Goal: Transaction & Acquisition: Purchase product/service

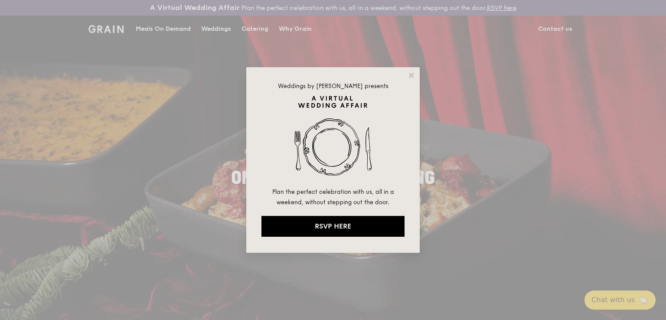
click at [476, 137] on div "Weddings by Grain presents Plan the perfect celebration with us, all in a weeke…" at bounding box center [333, 160] width 666 height 320
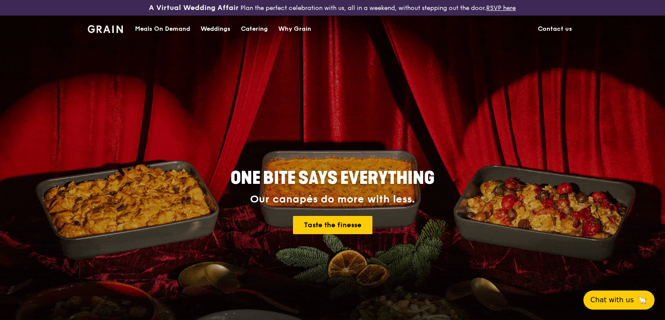
click at [254, 27] on div "Catering" at bounding box center [254, 29] width 27 height 26
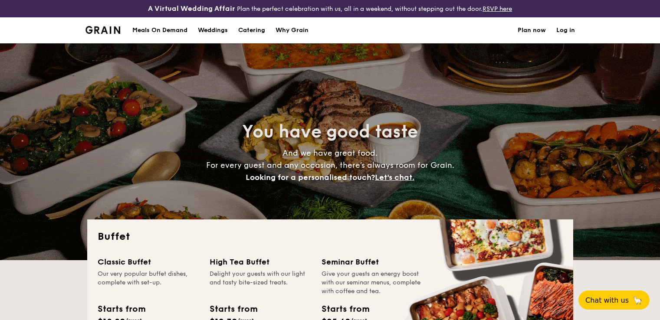
select select
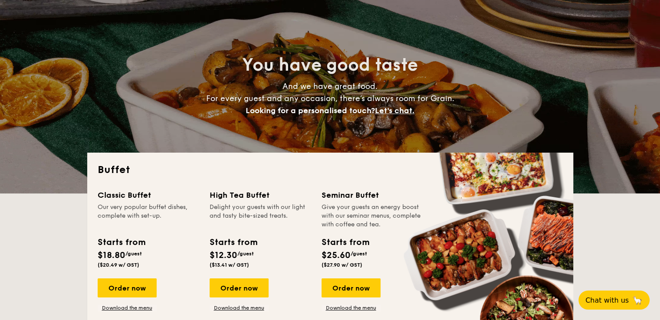
scroll to position [87, 0]
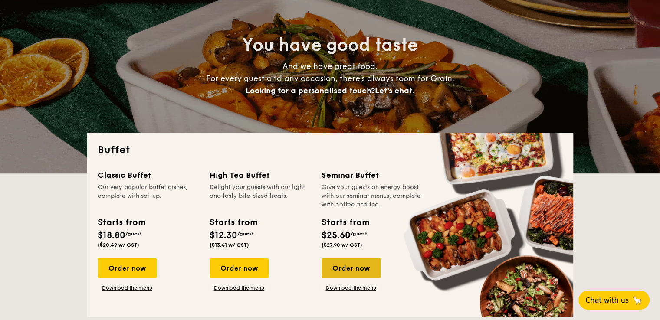
click at [348, 267] on div "Order now" at bounding box center [350, 268] width 59 height 19
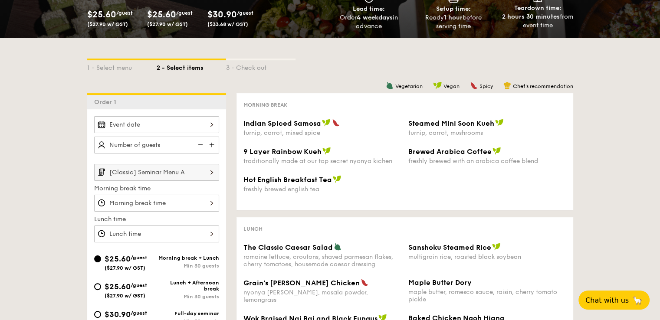
scroll to position [130, 0]
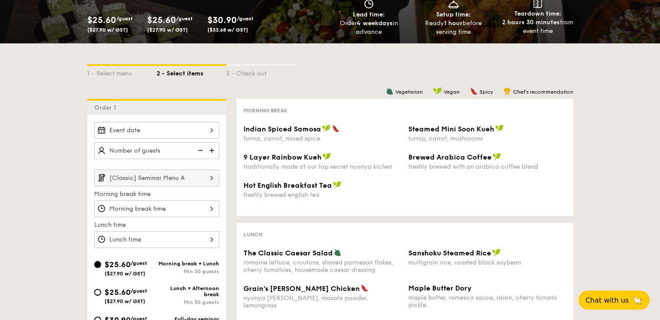
select select
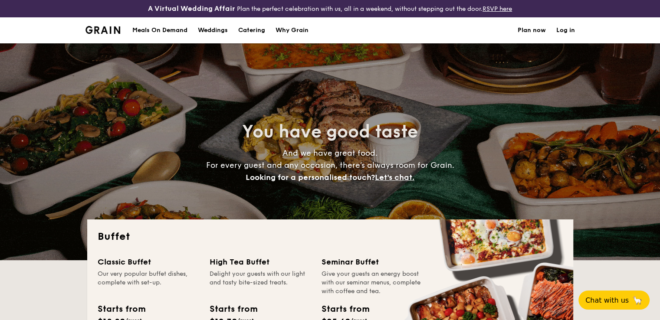
click at [257, 30] on h1 "Catering" at bounding box center [251, 30] width 27 height 26
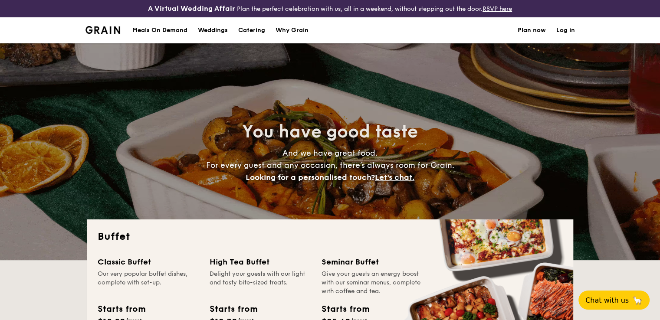
drag, startPoint x: 204, startPoint y: 274, endPoint x: 204, endPoint y: 299, distance: 25.2
drag, startPoint x: 204, startPoint y: 299, endPoint x: 138, endPoint y: 161, distance: 152.5
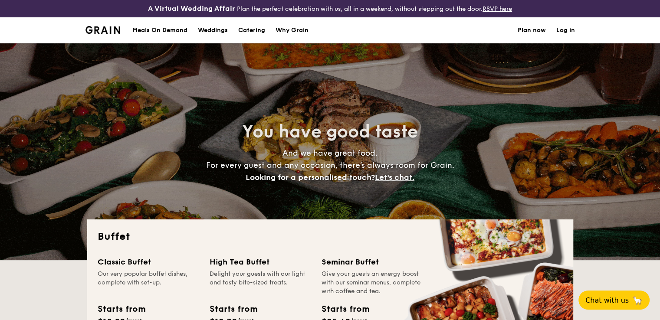
click at [138, 161] on h4 "And we have great food. For every guest and any occasion, there’s always room f…" at bounding box center [330, 165] width 388 height 36
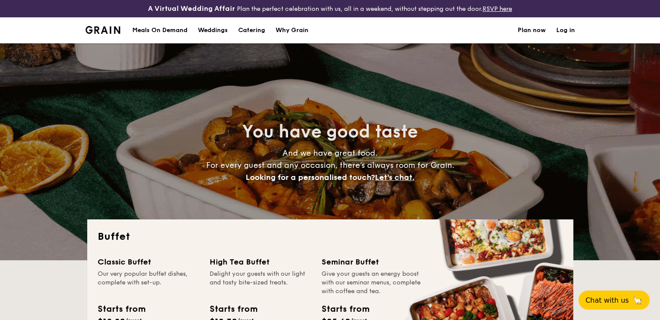
click at [246, 26] on h1 "Catering" at bounding box center [251, 30] width 27 height 26
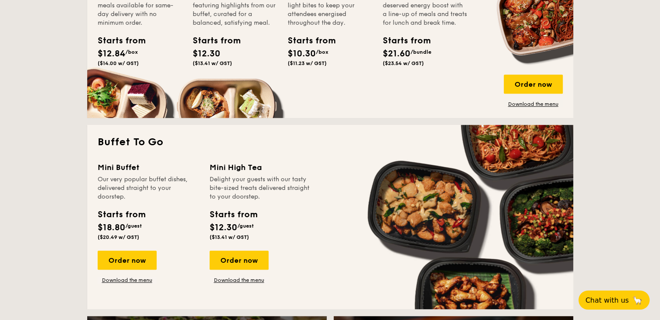
scroll to position [521, 0]
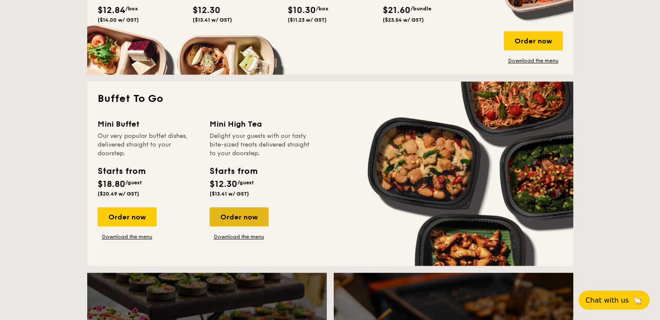
click at [236, 217] on div "Order now" at bounding box center [239, 216] width 59 height 19
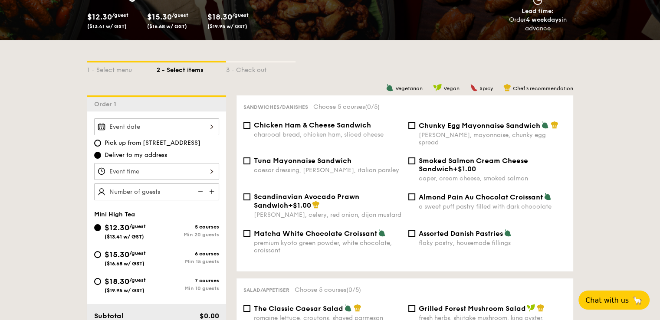
scroll to position [130, 0]
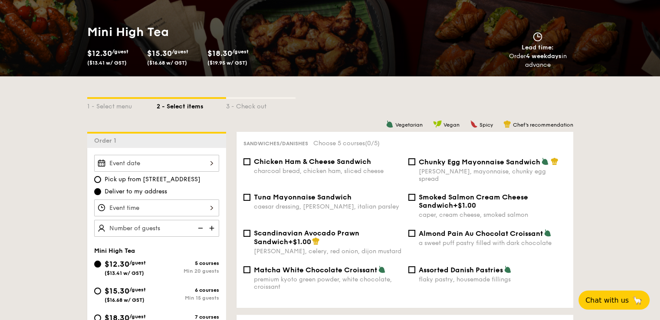
select select
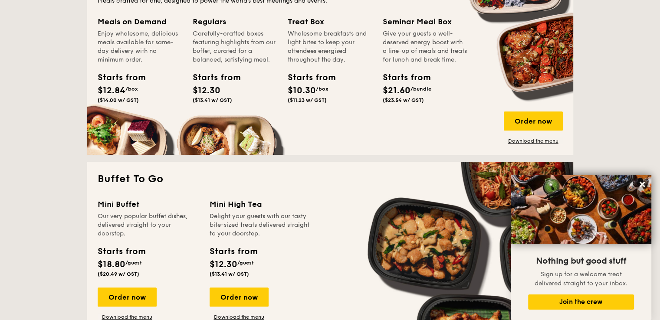
scroll to position [427, 0]
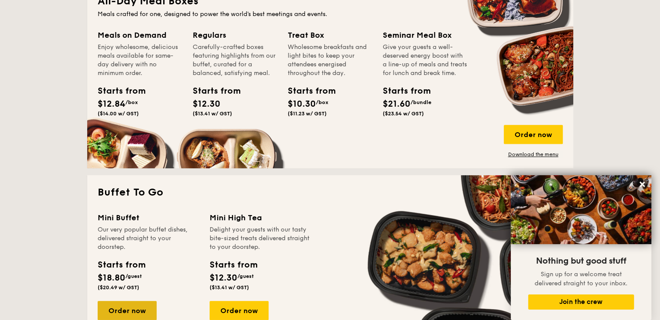
click at [125, 306] on div "Order now" at bounding box center [127, 310] width 59 height 19
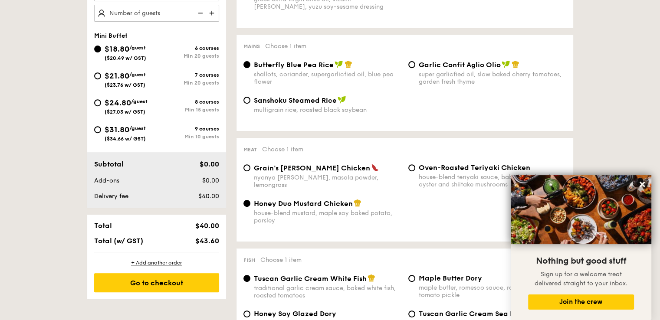
scroll to position [347, 0]
